Goal: Transaction & Acquisition: Purchase product/service

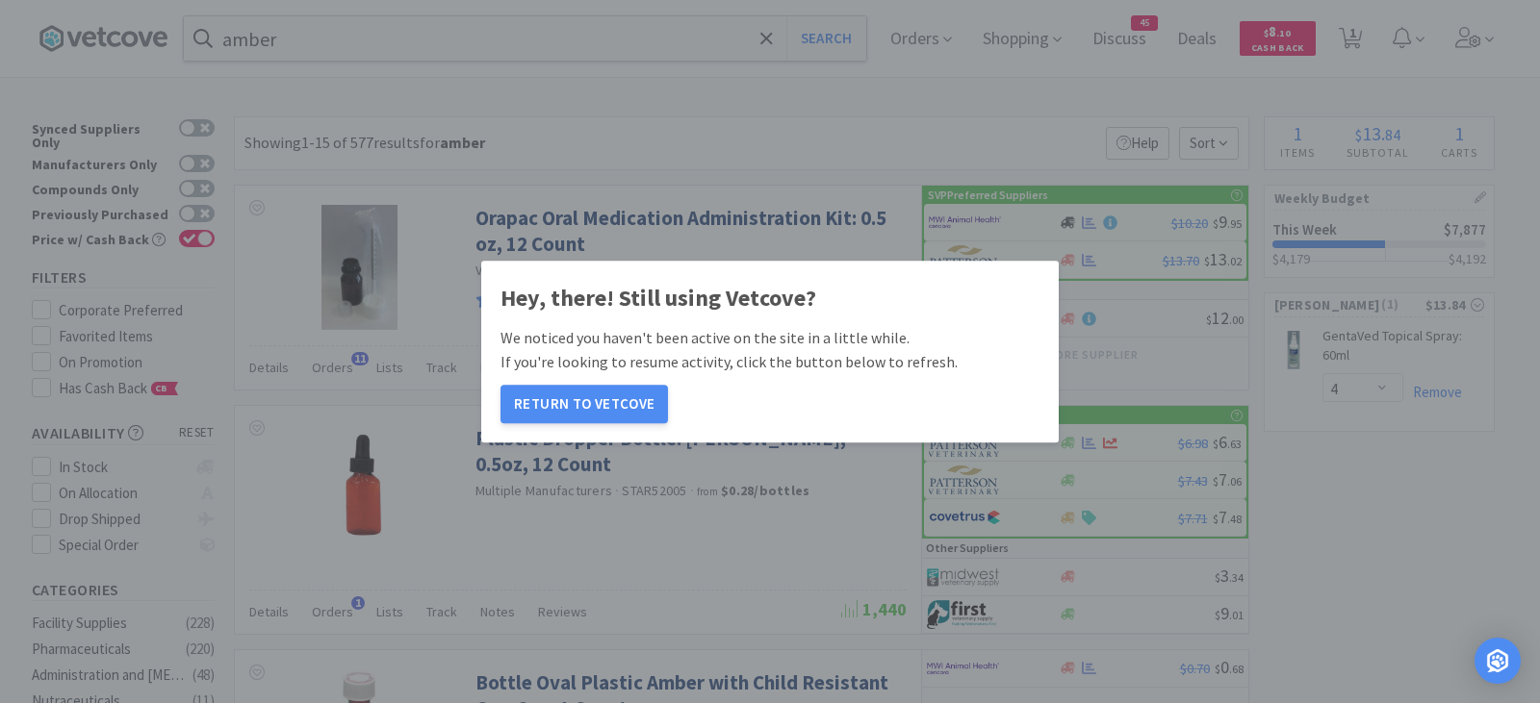
select select "4"
click at [600, 408] on button "Return to Vetcove" at bounding box center [583, 404] width 167 height 38
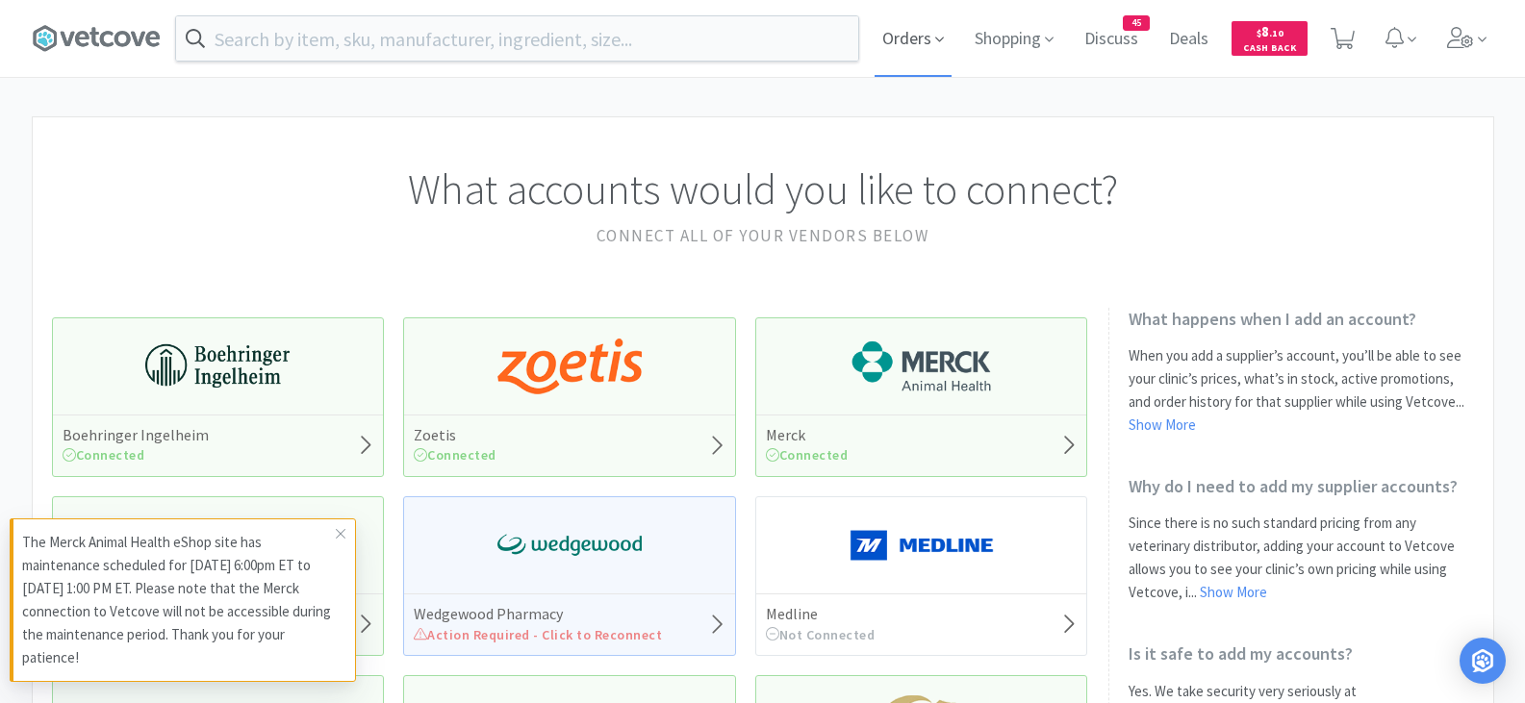
click at [930, 35] on span "Orders" at bounding box center [913, 38] width 77 height 77
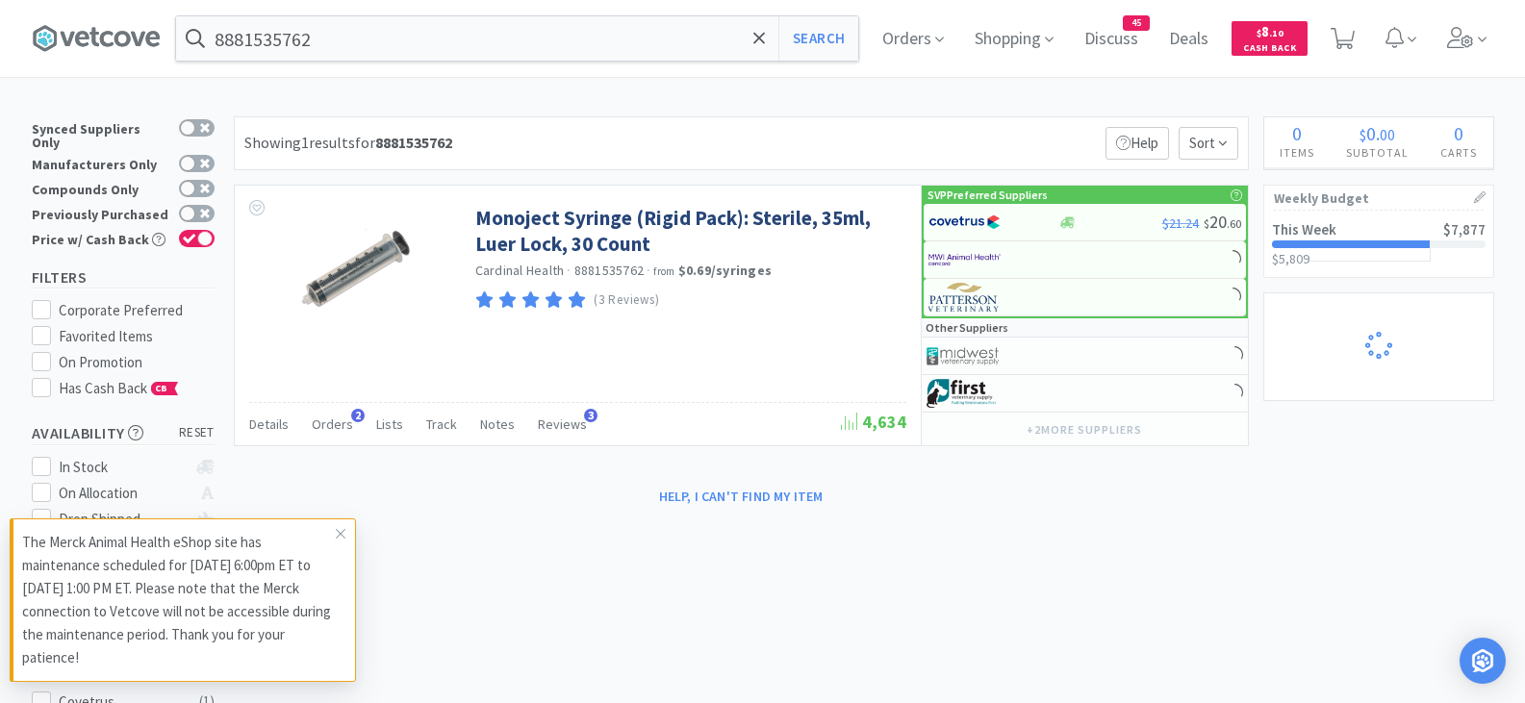
select select "3"
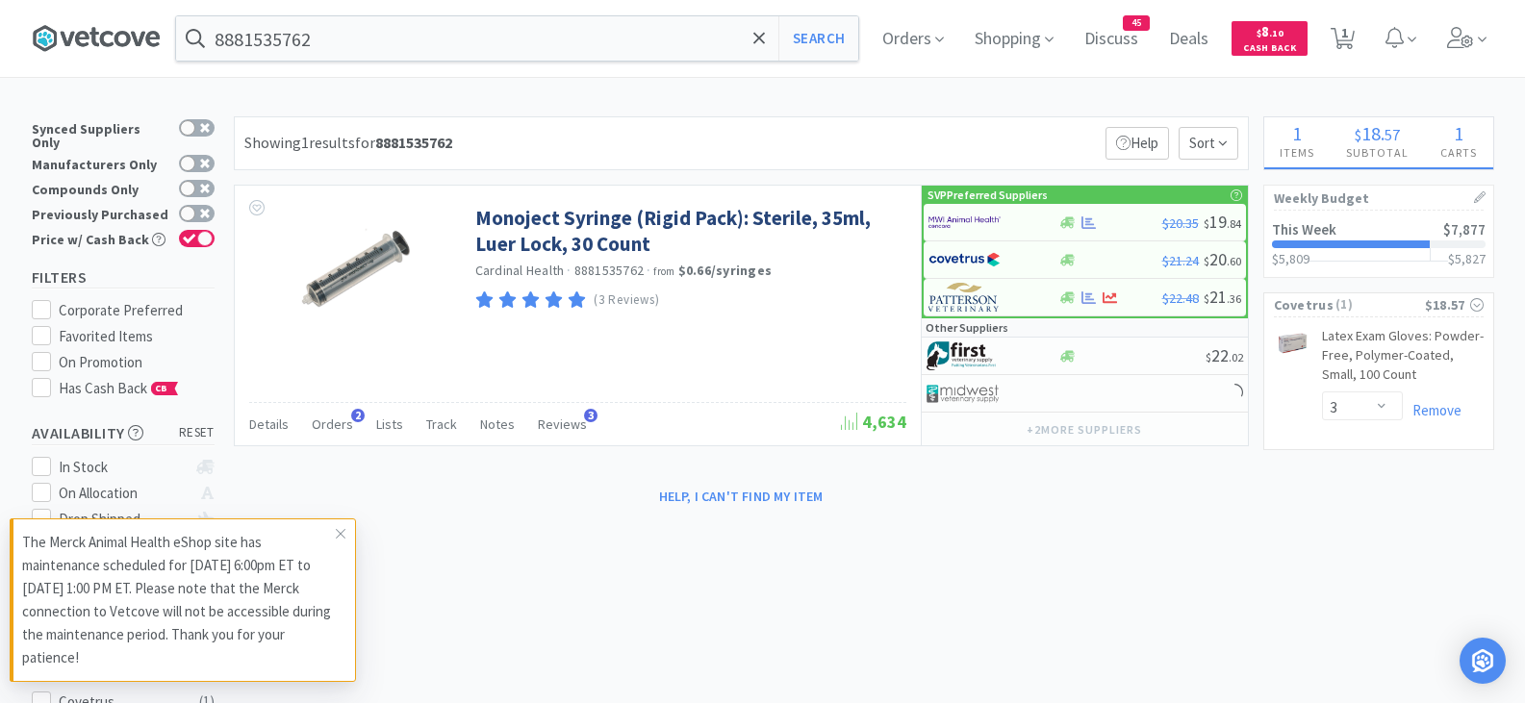
click at [95, 45] on icon at bounding box center [96, 38] width 129 height 29
